Goal: Book appointment/travel/reservation

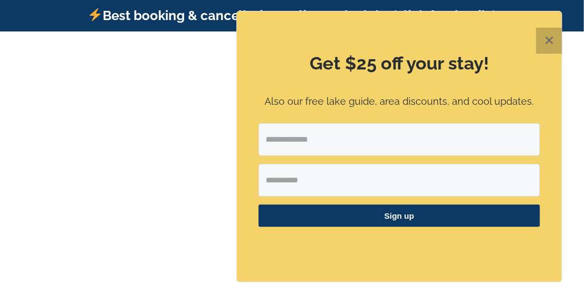
click at [552, 43] on button "✕" at bounding box center [549, 41] width 26 height 26
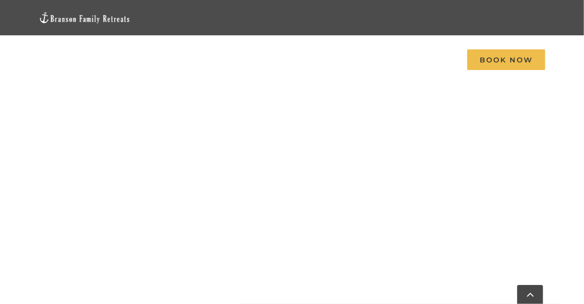
scroll to position [1173, 0]
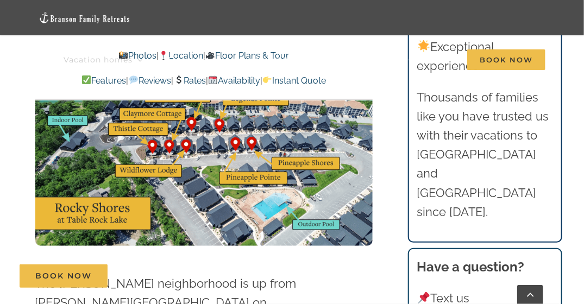
scroll to position [2907, 0]
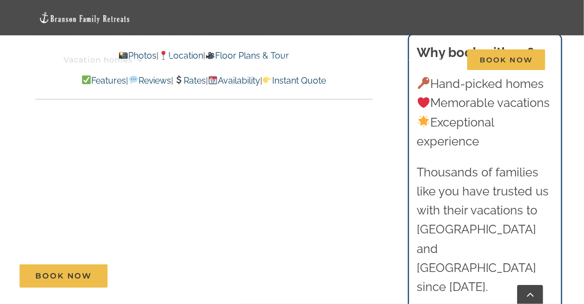
scroll to position [7118, 0]
